Goal: Task Accomplishment & Management: Use online tool/utility

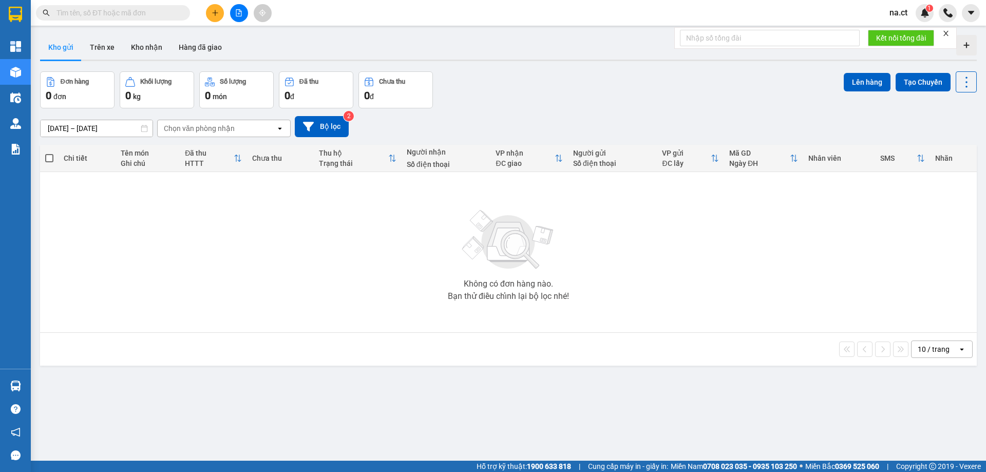
click at [130, 8] on input "text" at bounding box center [116, 12] width 121 height 11
click at [211, 13] on button at bounding box center [215, 13] width 18 height 18
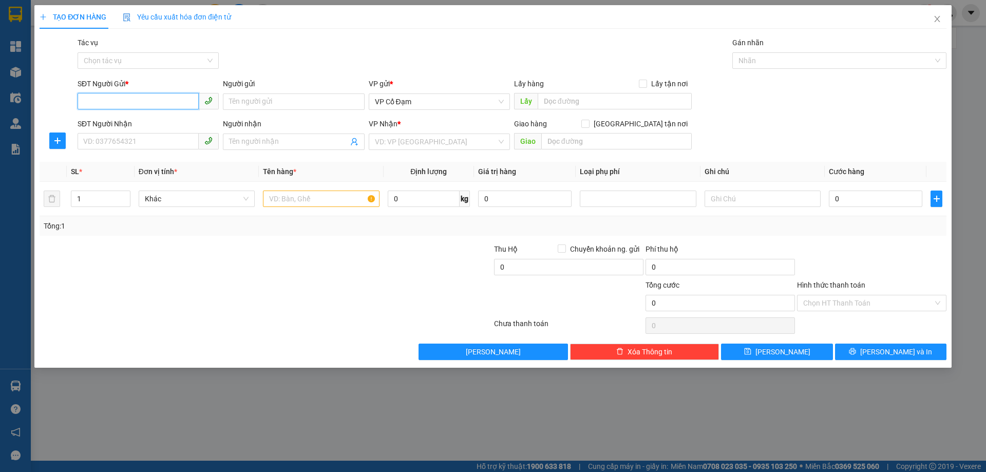
click at [137, 102] on input "SĐT Người Gửi *" at bounding box center [138, 101] width 121 height 16
type input "0987946369"
click at [127, 139] on input "SĐT Người Nhận" at bounding box center [138, 141] width 121 height 16
type input "0987946369"
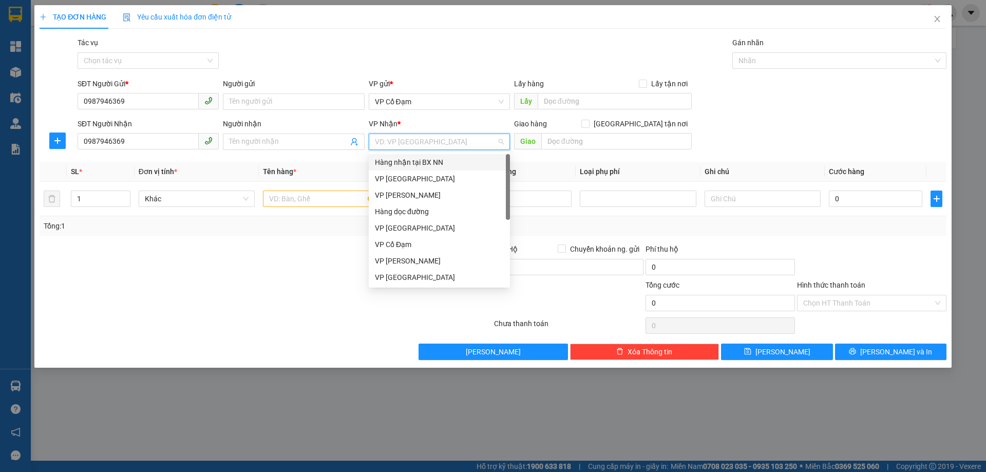
click at [432, 141] on input "search" at bounding box center [436, 141] width 122 height 15
click at [404, 176] on div "VP [GEOGRAPHIC_DATA]" at bounding box center [439, 178] width 129 height 11
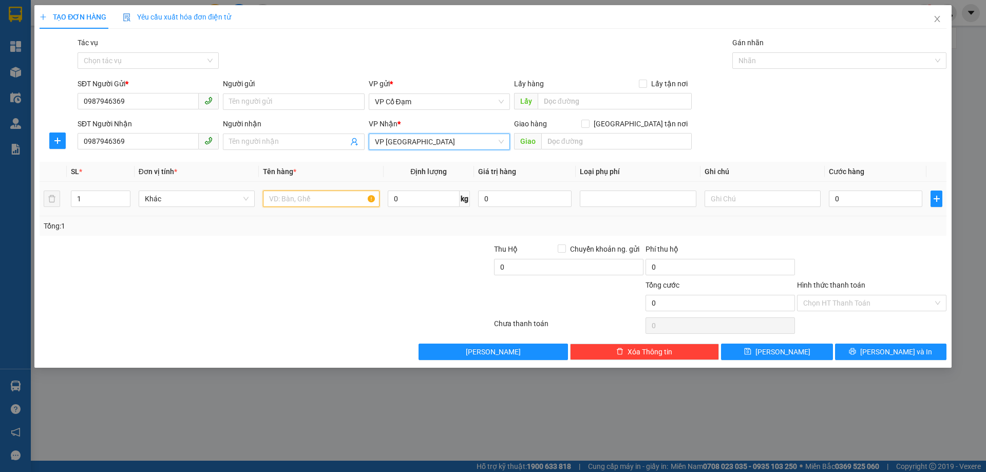
click at [319, 196] on input "text" at bounding box center [321, 198] width 116 height 16
type input "1 BỌC GIẤY TỜ"
click at [845, 202] on input "0" at bounding box center [875, 198] width 93 height 16
click at [873, 201] on input "0" at bounding box center [875, 198] width 93 height 16
drag, startPoint x: 873, startPoint y: 200, endPoint x: 818, endPoint y: 194, distance: 55.8
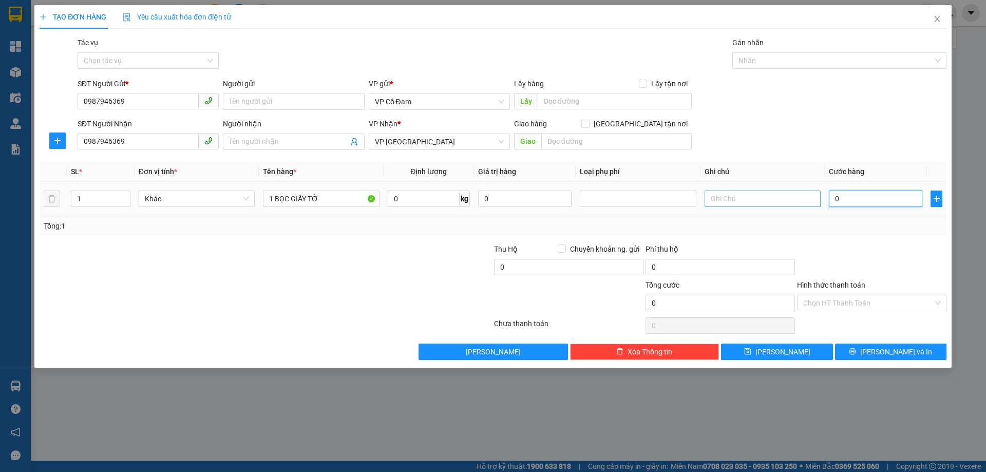
click at [818, 194] on tr "1 Khác 1 BỌC GIẤY TỜ 0 kg 0 0" at bounding box center [493, 199] width 907 height 34
click at [841, 303] on input "Hình thức thanh toán" at bounding box center [868, 302] width 130 height 15
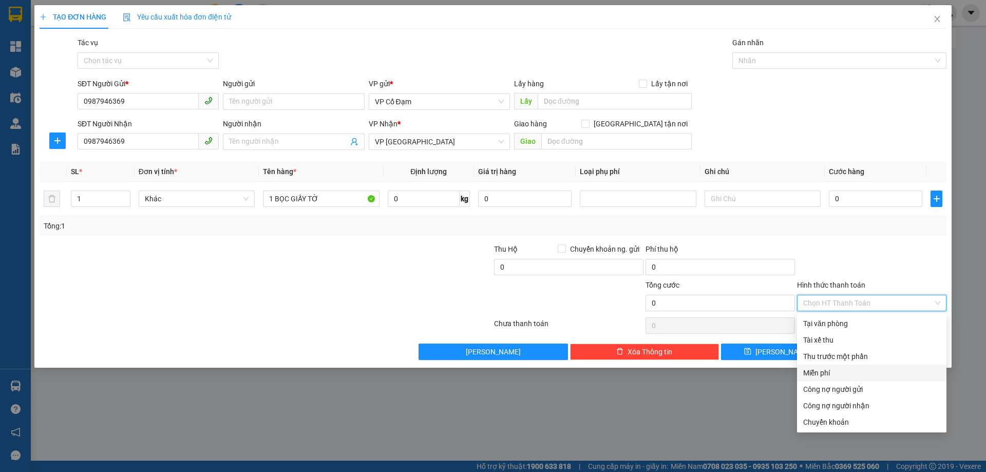
click at [822, 374] on div "Miễn phí" at bounding box center [871, 372] width 137 height 11
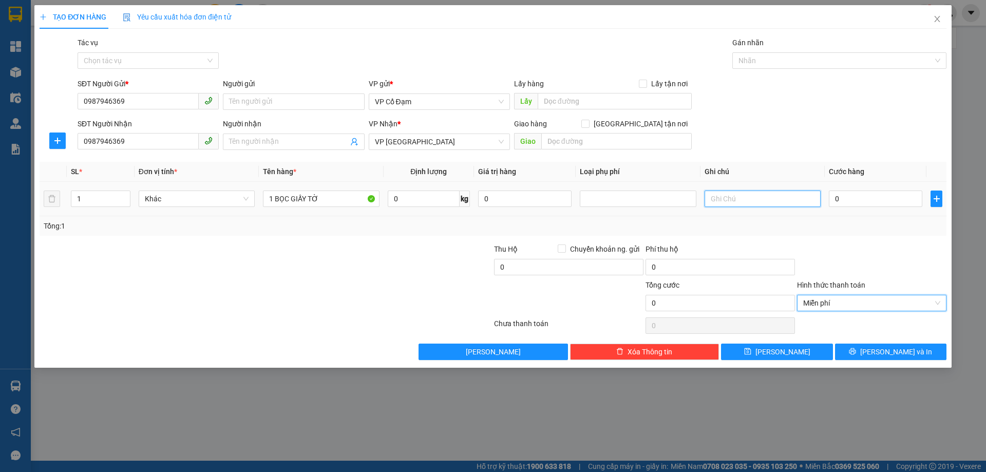
click at [731, 199] on input "text" at bounding box center [762, 198] width 116 height 16
type input "LÔC"
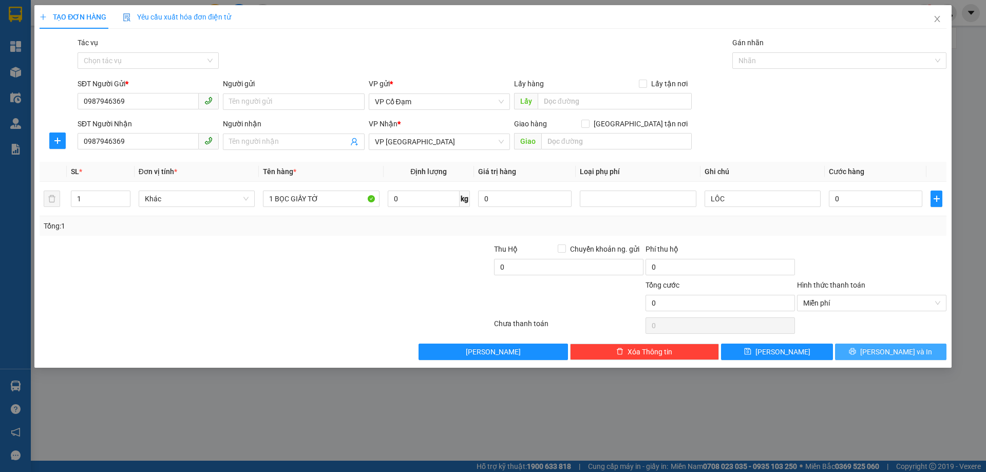
click at [891, 349] on span "[PERSON_NAME] và In" at bounding box center [896, 351] width 72 height 11
